Goal: Check status: Check status

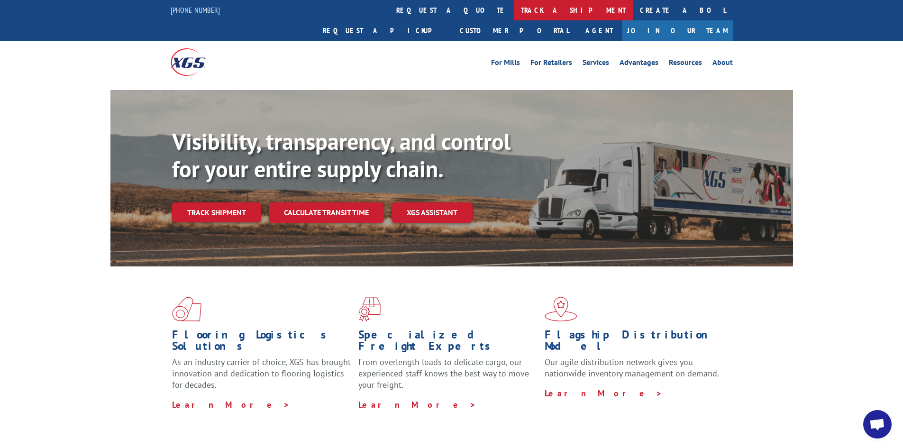
click at [514, 13] on link "track a shipment" at bounding box center [573, 10] width 119 height 20
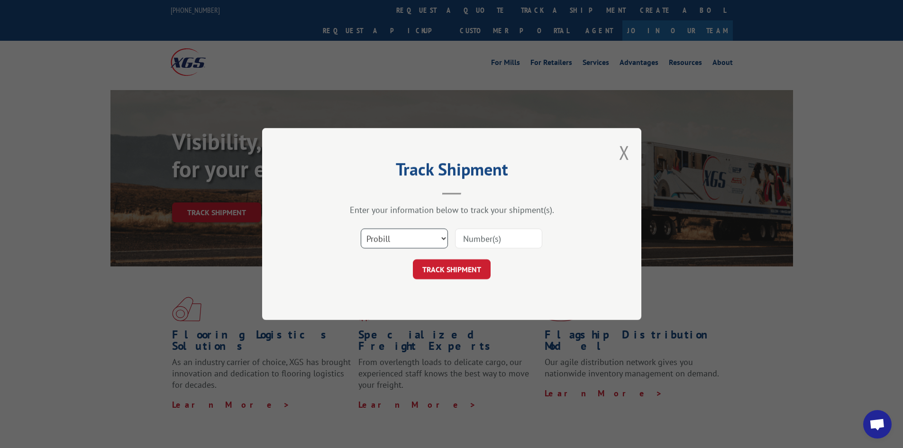
click at [418, 243] on select "Select category... Probill BOL PO" at bounding box center [404, 238] width 87 height 20
select select "po"
click at [361, 228] on select "Select category... Probill BOL PO" at bounding box center [404, 238] width 87 height 20
click at [500, 235] on input at bounding box center [498, 238] width 87 height 20
click at [440, 236] on select "Select category... Probill BOL PO" at bounding box center [404, 238] width 87 height 20
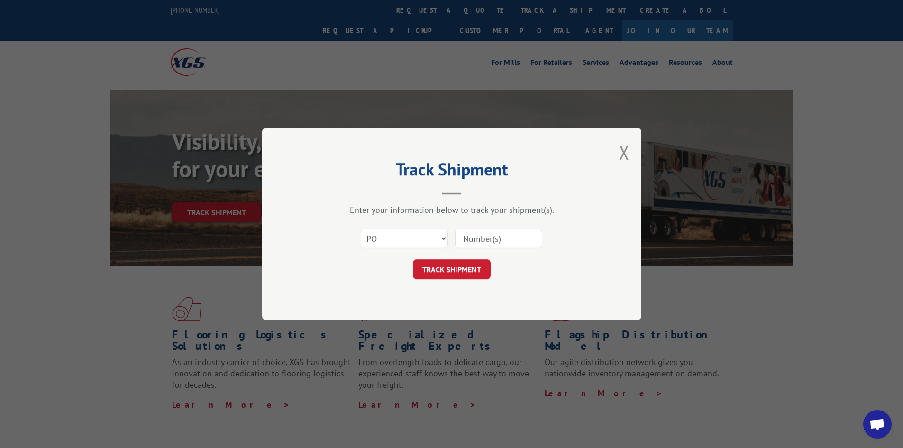
click at [552, 273] on div "TRACK SHIPMENT" at bounding box center [451, 269] width 284 height 20
click at [511, 240] on input at bounding box center [498, 238] width 87 height 20
type input "17623436"
click button "TRACK SHIPMENT" at bounding box center [452, 269] width 78 height 20
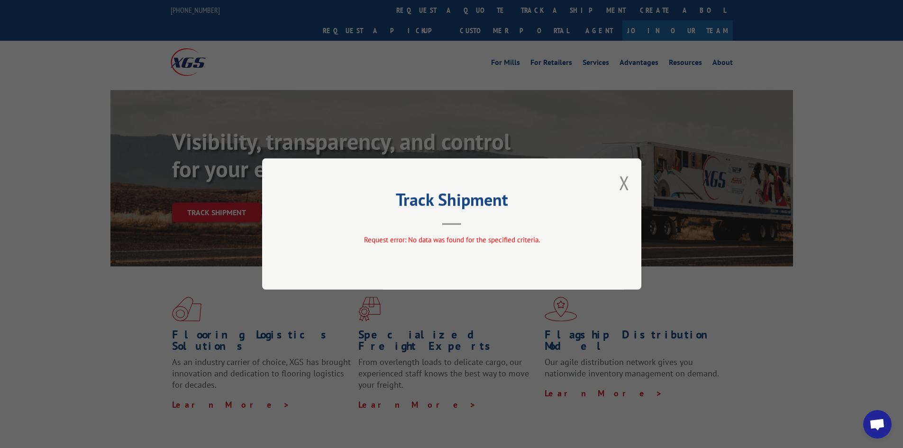
drag, startPoint x: 630, startPoint y: 182, endPoint x: 617, endPoint y: 209, distance: 29.7
click at [630, 185] on div "Track Shipment Request error: No data was found for the specified criteria." at bounding box center [451, 223] width 379 height 131
click at [625, 181] on button "Close modal" at bounding box center [624, 182] width 10 height 25
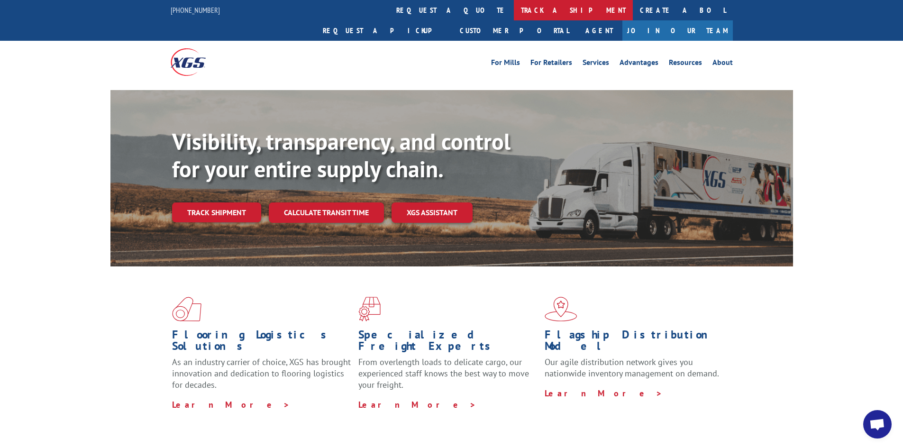
click at [514, 5] on link "track a shipment" at bounding box center [573, 10] width 119 height 20
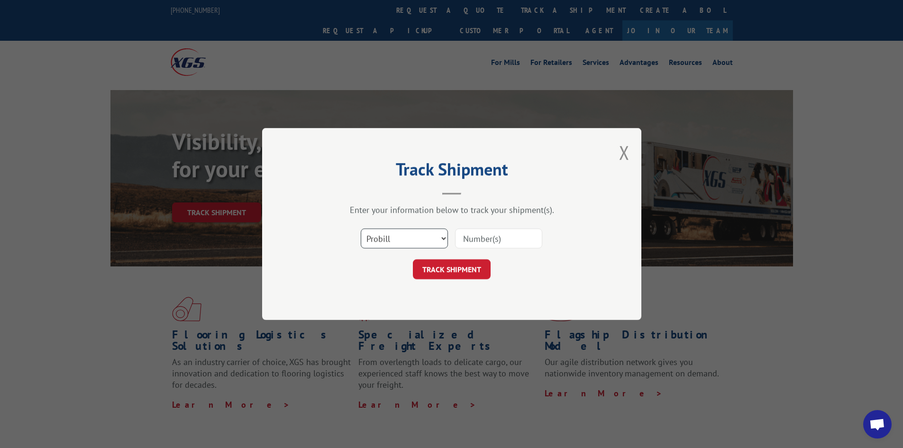
click at [434, 238] on select "Select category... Probill BOL PO" at bounding box center [404, 238] width 87 height 20
select select "po"
click at [361, 228] on select "Select category... Probill BOL PO" at bounding box center [404, 238] width 87 height 20
click at [485, 245] on input at bounding box center [498, 238] width 87 height 20
paste input "31557542"
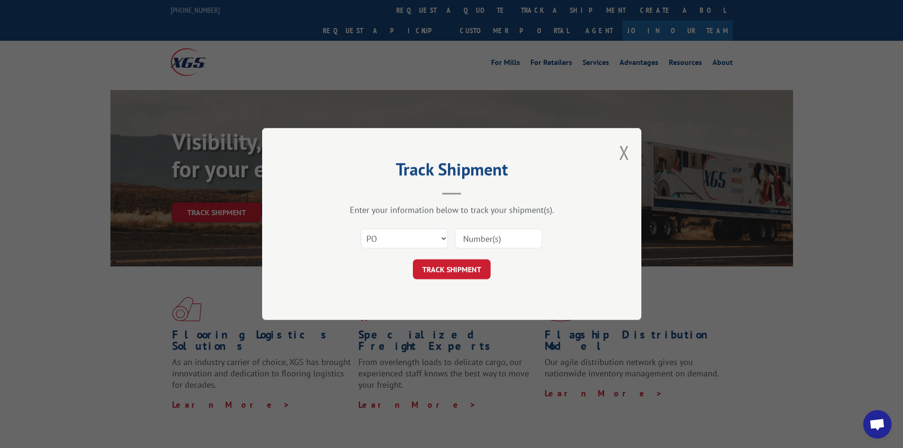
type input "31557542"
click button "TRACK SHIPMENT" at bounding box center [452, 269] width 78 height 20
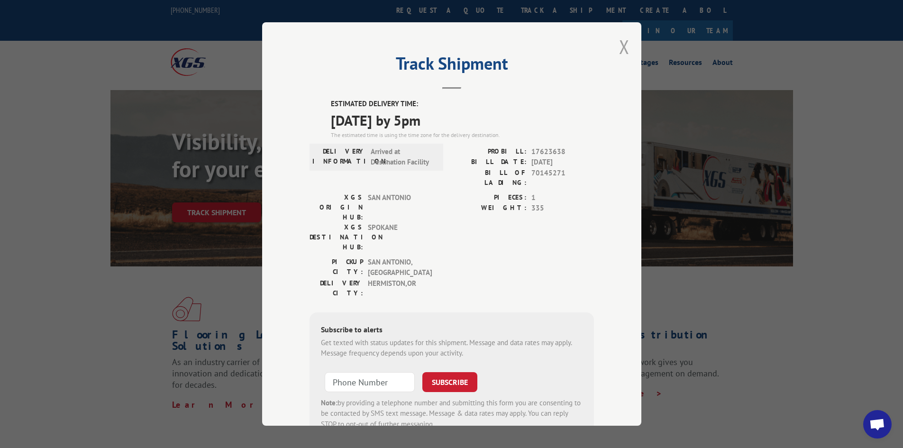
click at [619, 48] on button "Close modal" at bounding box center [624, 46] width 10 height 25
